Goal: Information Seeking & Learning: Learn about a topic

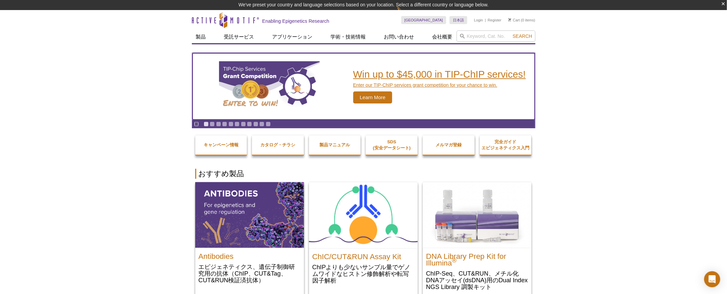
click at [408, 75] on h2 "Win up to $45,000 in TIP-ChIP services!" at bounding box center [439, 74] width 173 height 10
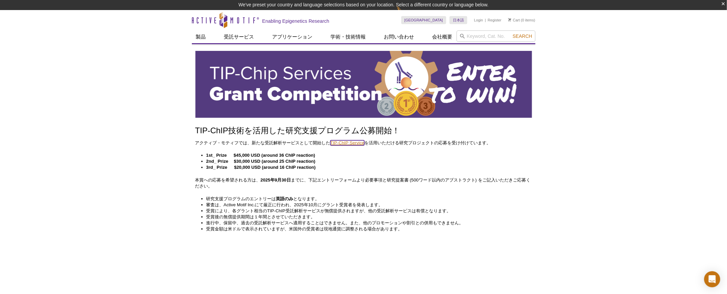
click at [360, 145] on link "TIP-ChIP Service" at bounding box center [347, 143] width 34 height 5
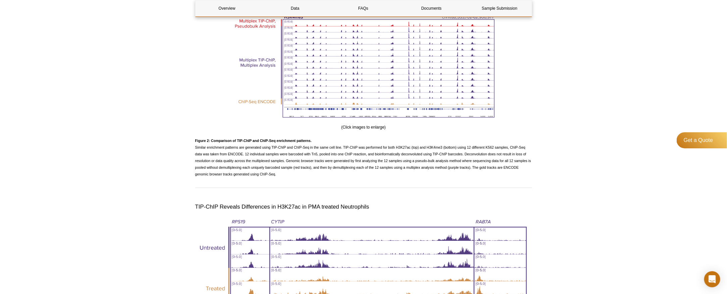
scroll to position [1048, 0]
drag, startPoint x: 281, startPoint y: 180, endPoint x: 195, endPoint y: 151, distance: 90.8
click at [195, 151] on p "Figure 2: Comparison of TIP-ChIP and ChIP-Seq enrichment patterns. ​ Similar en…" at bounding box center [363, 157] width 337 height 40
copy span "Similar enrichment patterns are generated using TIP-ChIP and ChIP-Seq in the sa…"
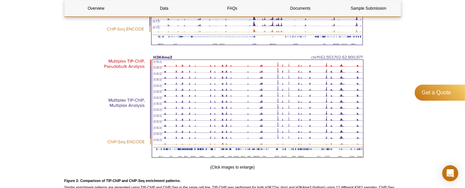
scroll to position [1083, 0]
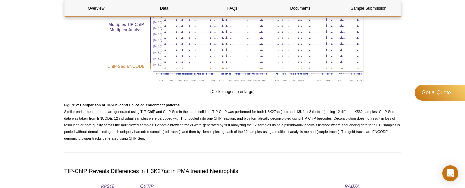
click at [147, 117] on p "Figure 2: Comparison of TIP-ChIP and ChIP-Seq enrichment patterns. ​ Similar en…" at bounding box center [232, 122] width 337 height 40
drag, startPoint x: 244, startPoint y: 118, endPoint x: 257, endPoint y: 118, distance: 13.4
click at [257, 118] on span "Figure 2: Comparison of TIP-ChIP and ChIP-Seq enrichment patterns. ​ Similar en…" at bounding box center [232, 123] width 336 height 38
drag, startPoint x: 270, startPoint y: 121, endPoint x: 291, endPoint y: 119, distance: 21.5
click at [291, 119] on span "Figure 2: Comparison of TIP-ChIP and ChIP-Seq enrichment patterns. ​ Similar en…" at bounding box center [232, 123] width 336 height 38
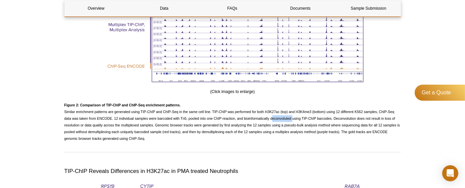
copy span "deconvoluted"
